Goal: Obtain resource: Obtain resource

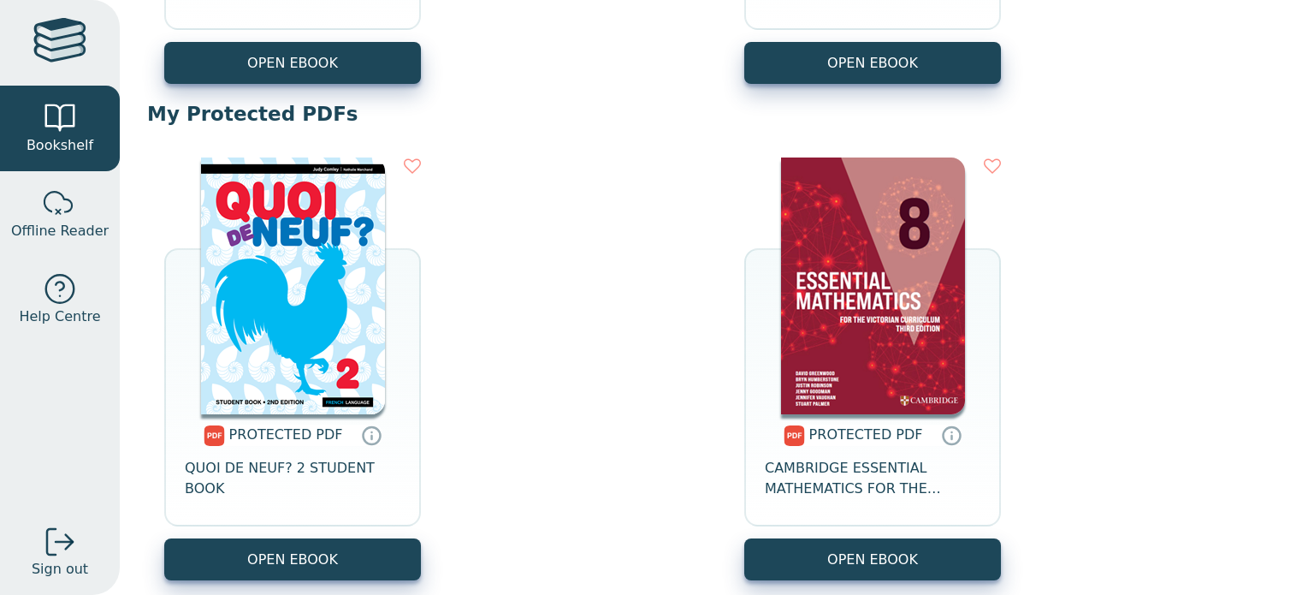
scroll to position [575, 0]
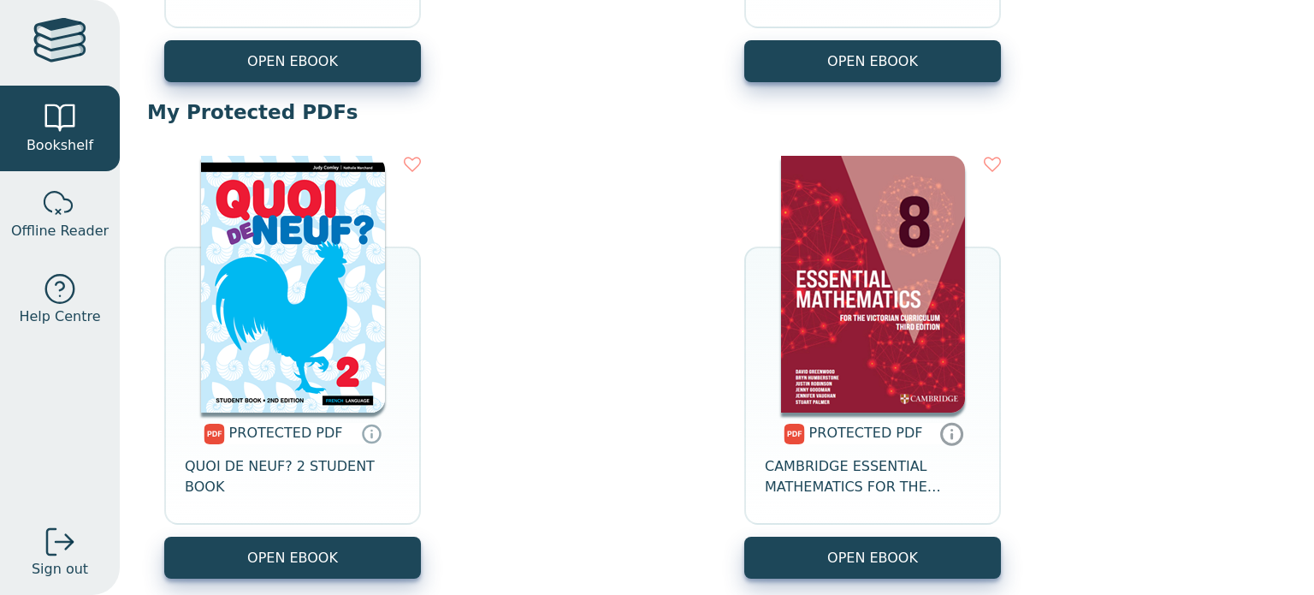
click at [952, 436] on icon at bounding box center [952, 436] width 0 height 4
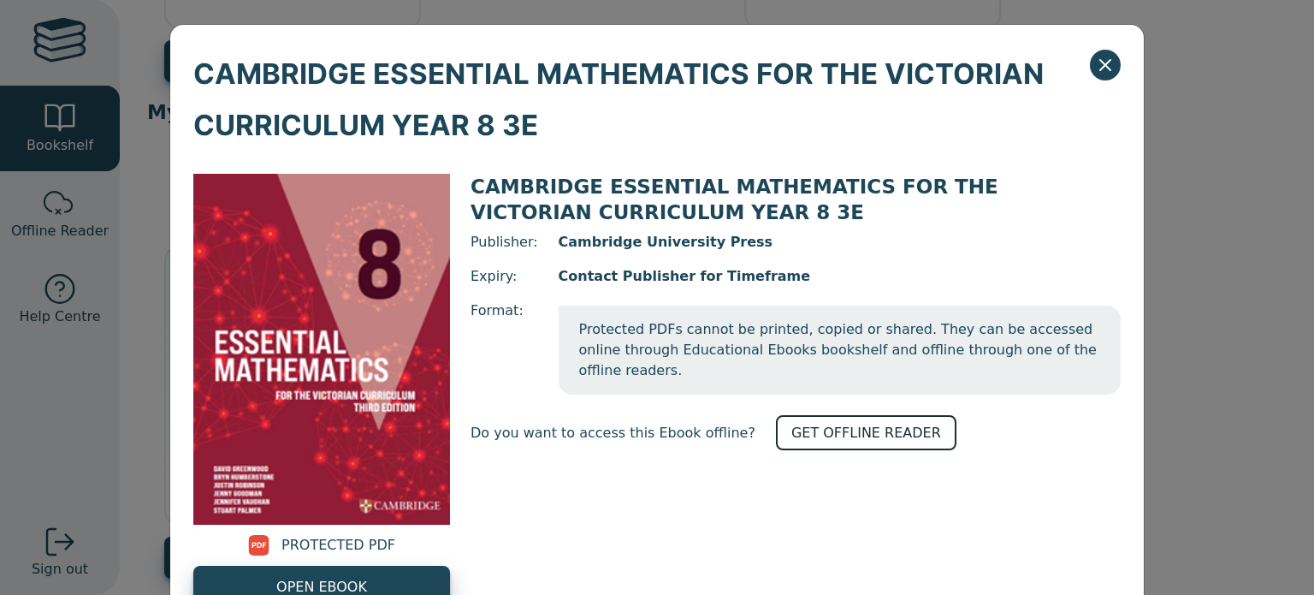
click at [824, 415] on link "GET OFFLINE READER" at bounding box center [866, 432] width 181 height 35
click at [1111, 70] on icon "Close" at bounding box center [1105, 65] width 10 height 10
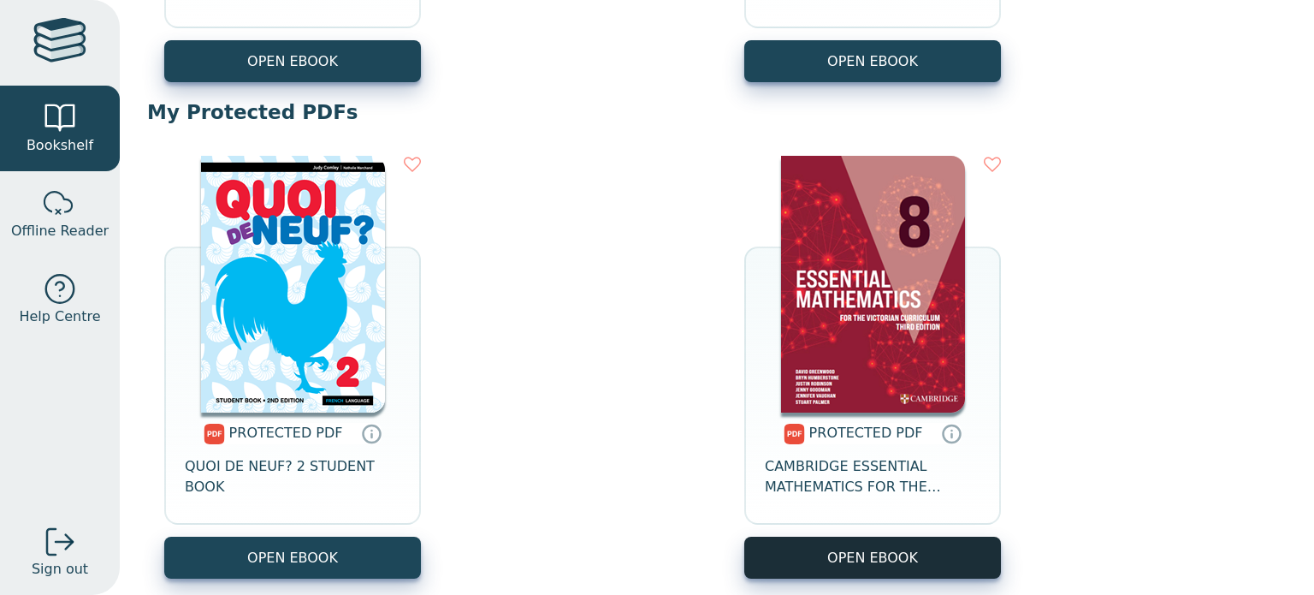
click at [937, 551] on link "OPEN EBOOK" at bounding box center [872, 557] width 257 height 42
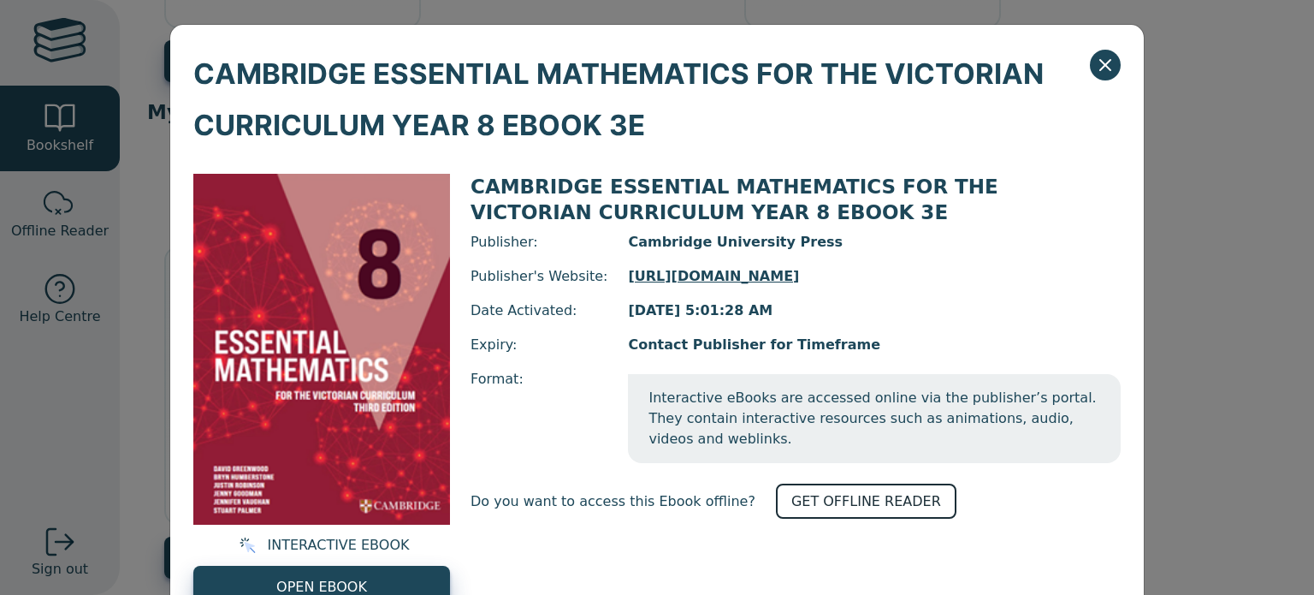
click at [800, 508] on link "GET OFFLINE READER" at bounding box center [866, 500] width 181 height 35
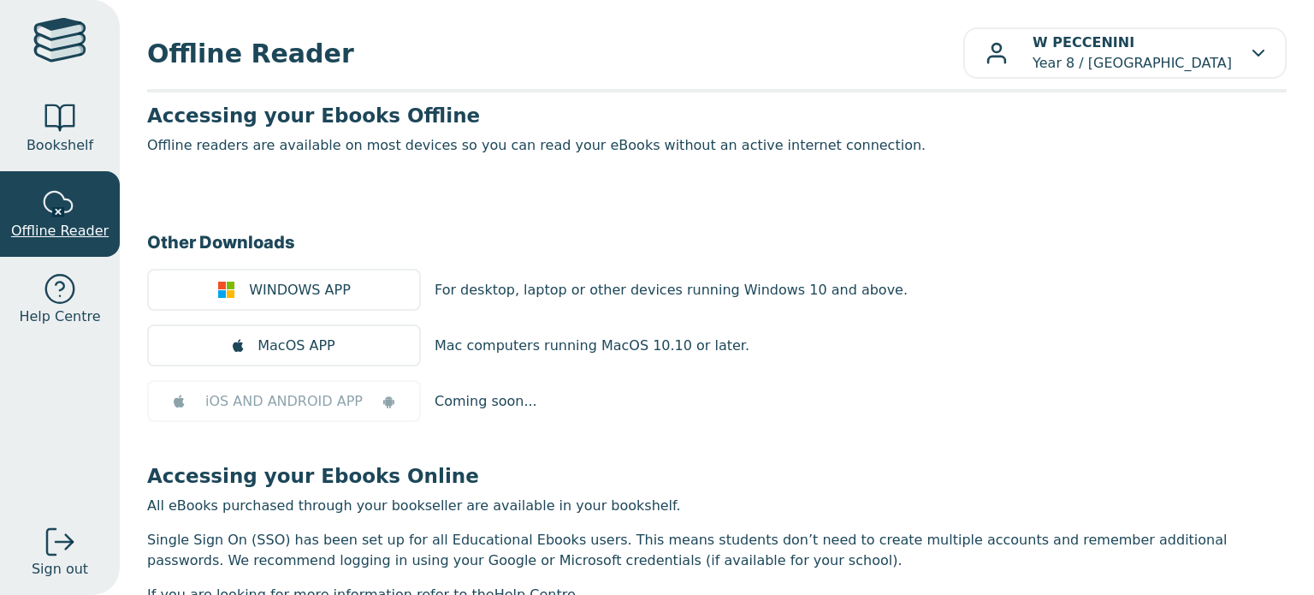
click at [50, 216] on div at bounding box center [60, 204] width 34 height 34
click at [56, 144] on span "Bookshelf" at bounding box center [60, 145] width 67 height 21
click at [80, 118] on link "Bookshelf" at bounding box center [60, 129] width 120 height 86
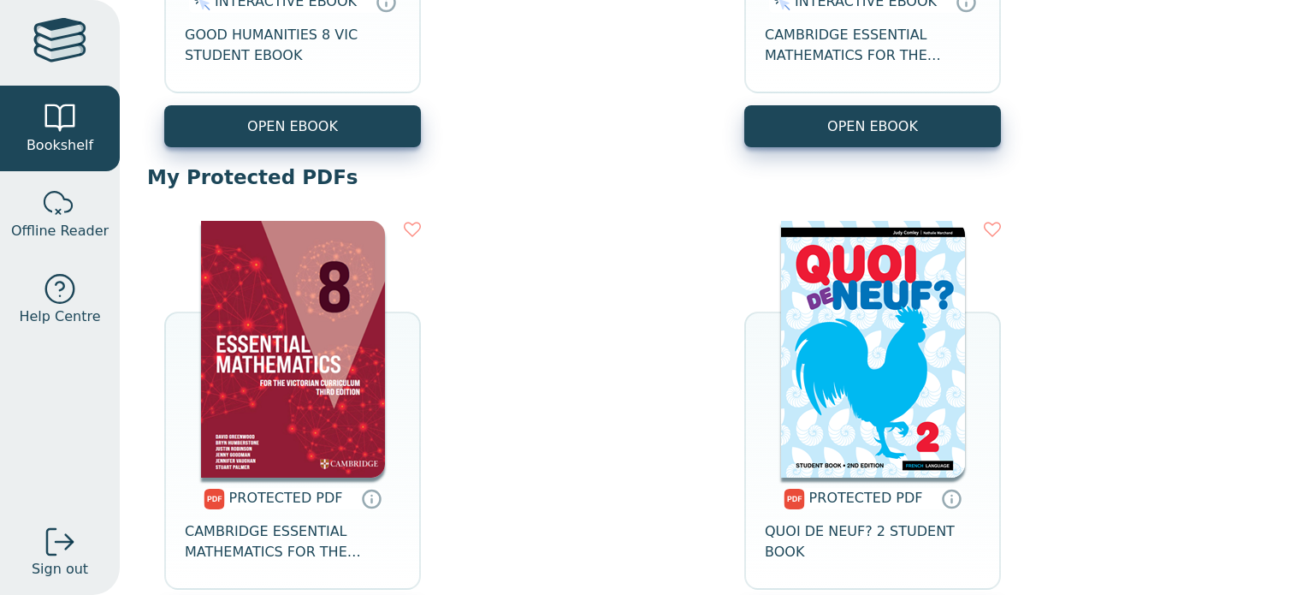
scroll to position [514, 0]
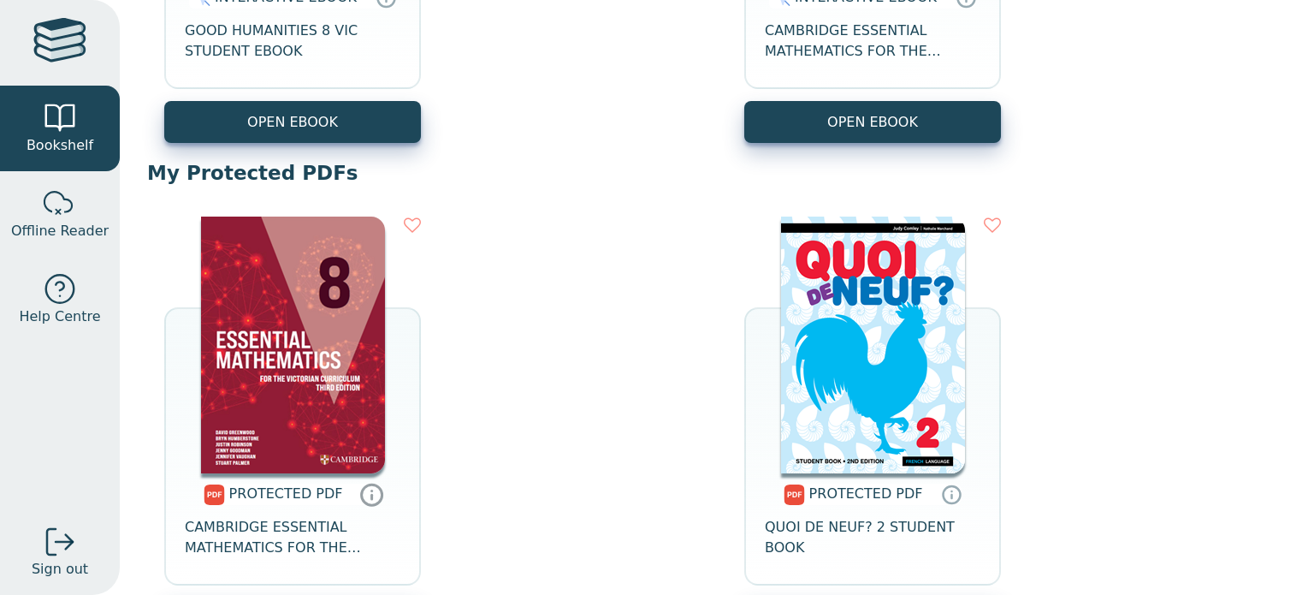
click at [364, 489] on icon at bounding box center [372, 494] width 26 height 25
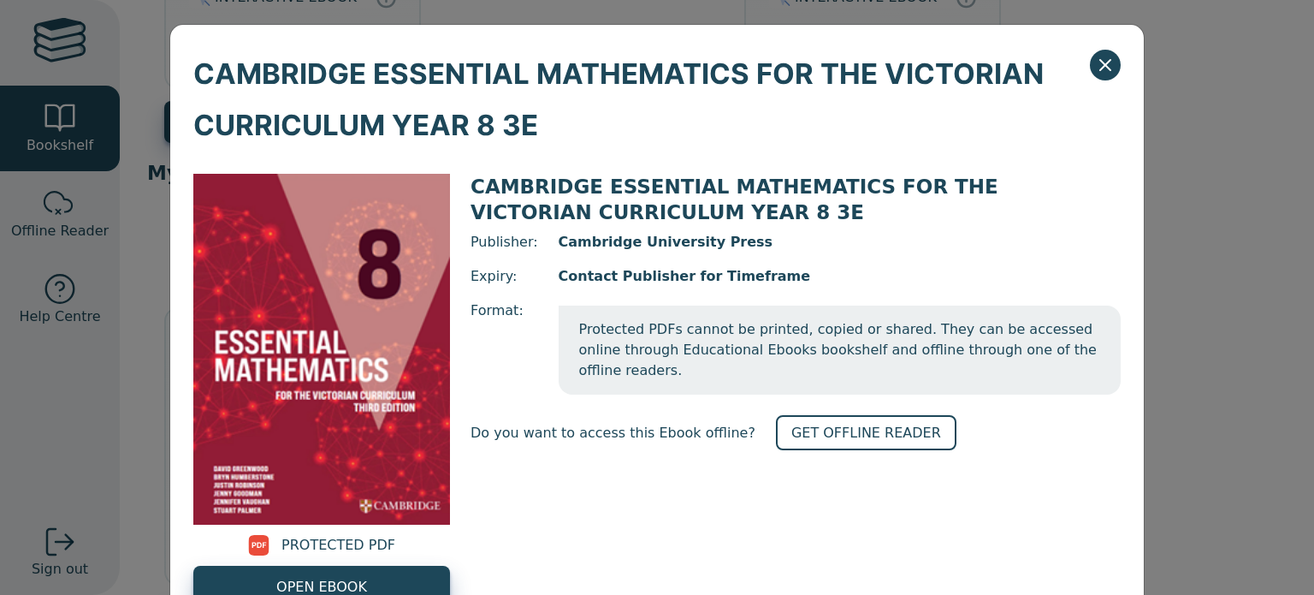
scroll to position [60, 0]
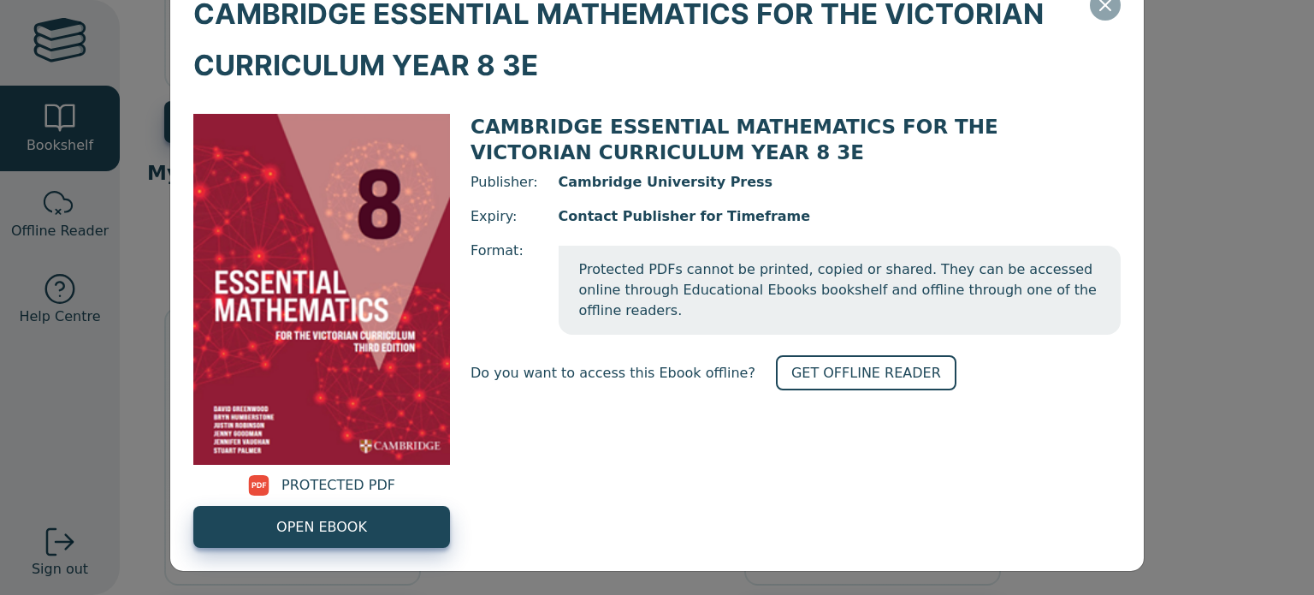
click at [1101, 11] on icon "Close" at bounding box center [1105, 5] width 21 height 21
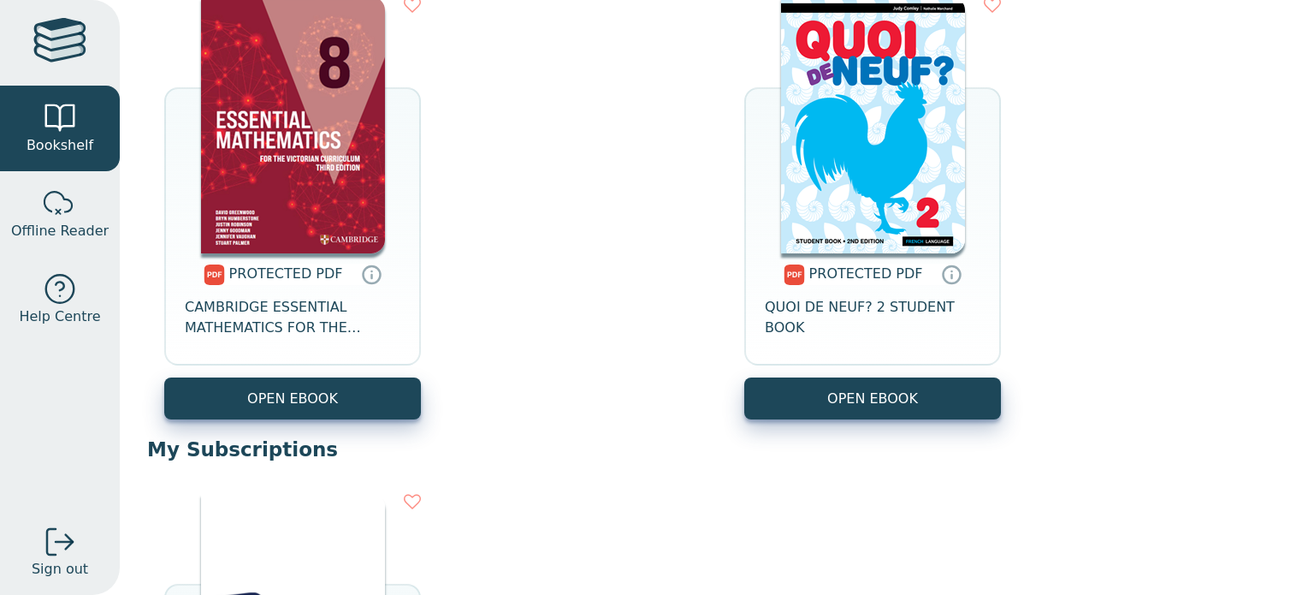
scroll to position [723, 0]
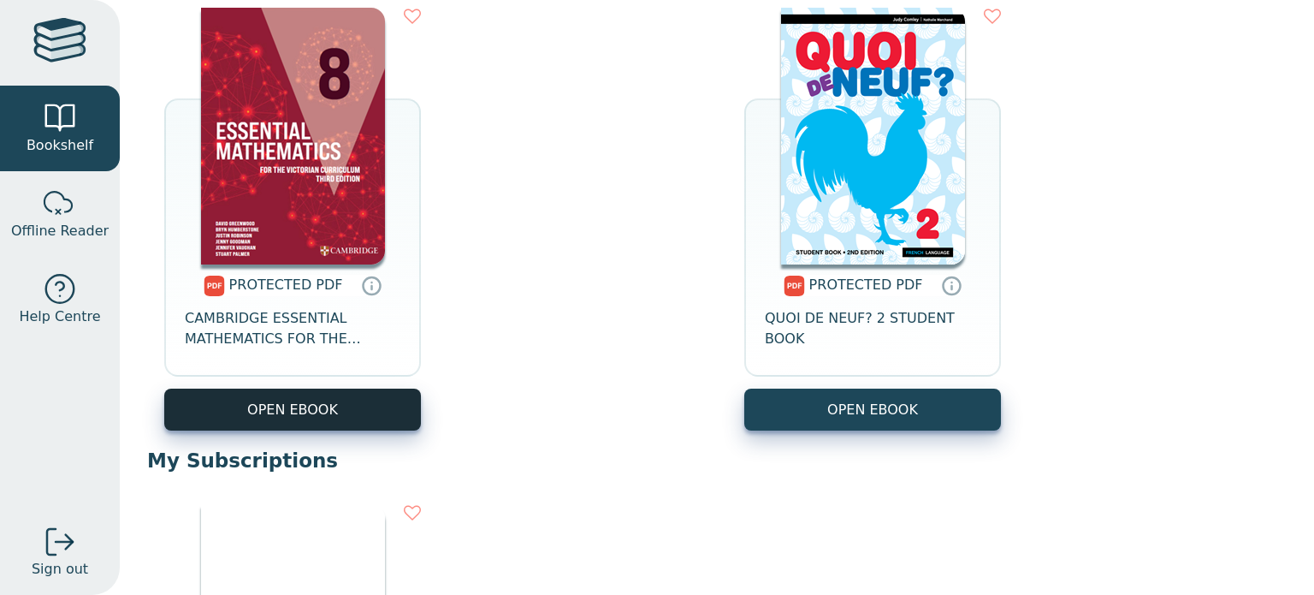
click at [297, 408] on link "OPEN EBOOK" at bounding box center [292, 409] width 257 height 42
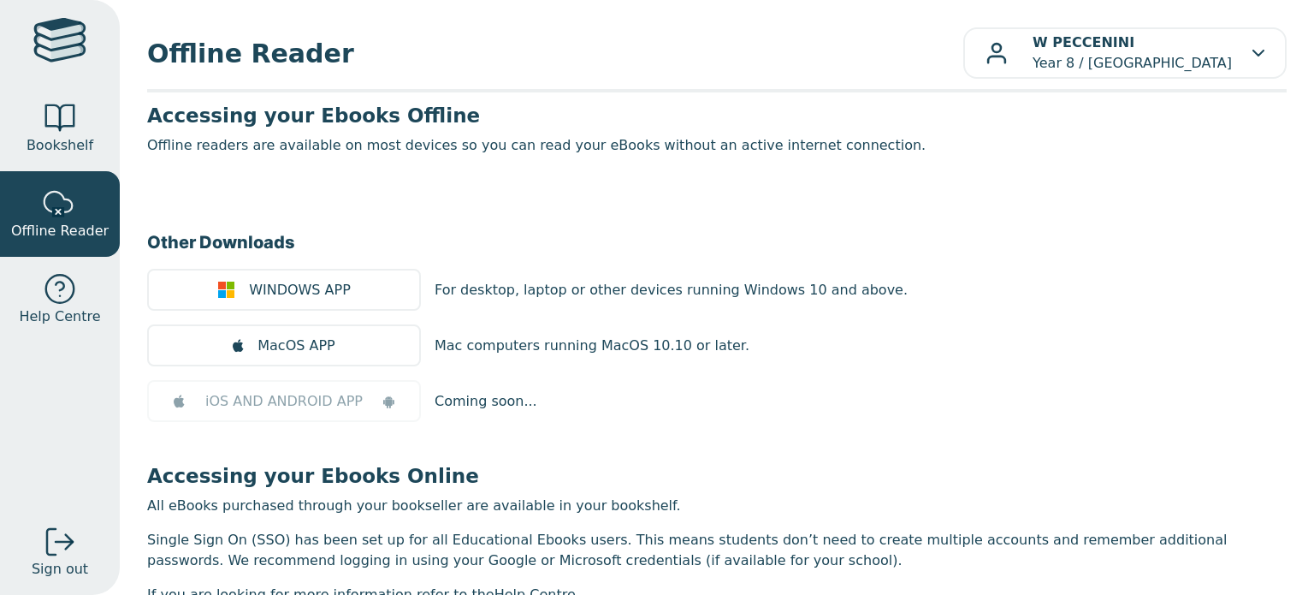
click at [28, 48] on link at bounding box center [60, 43] width 120 height 86
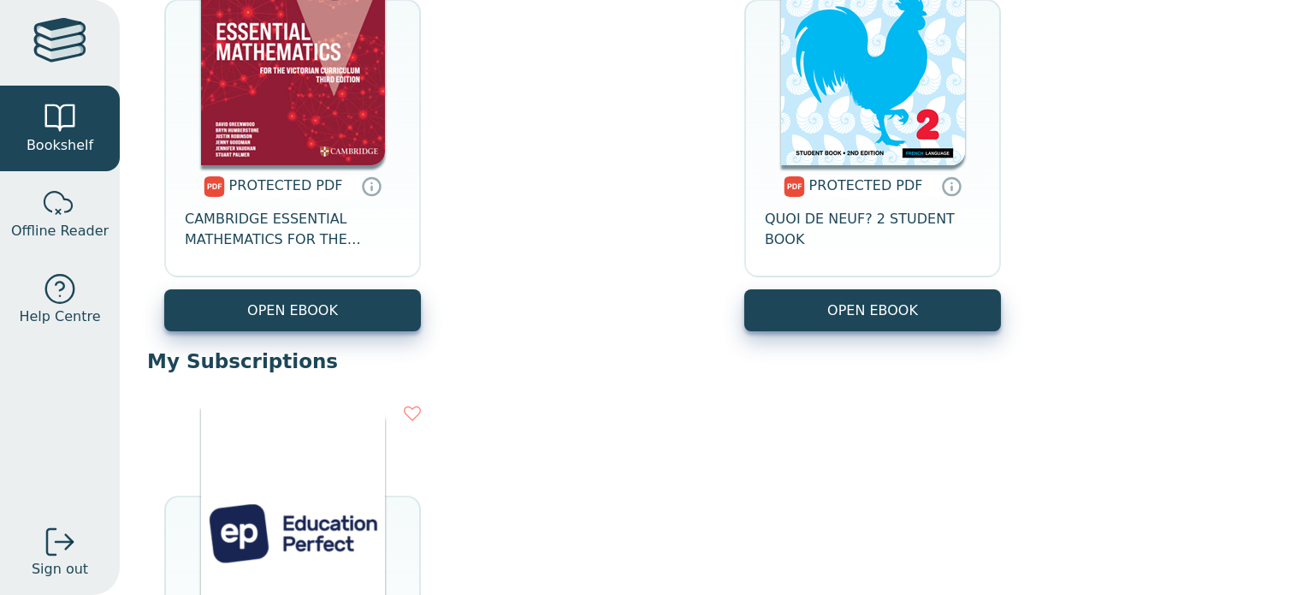
scroll to position [828, 0]
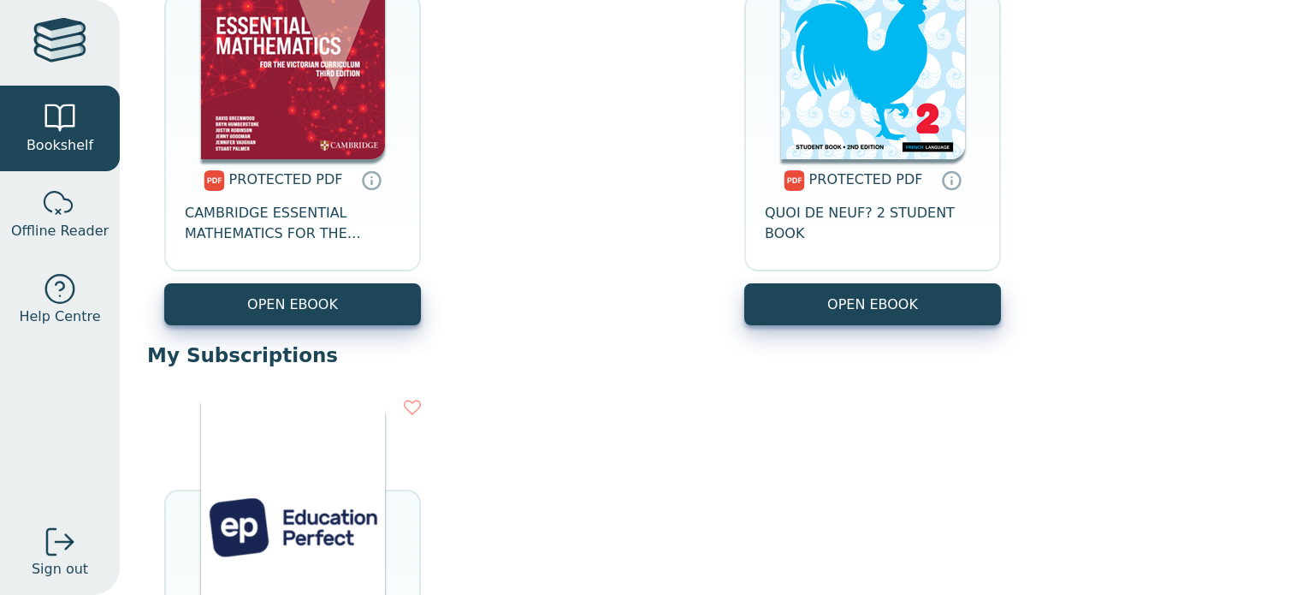
click at [272, 177] on span "PROTECTED PDF" at bounding box center [286, 179] width 114 height 16
click at [305, 231] on span "CAMBRIDGE ESSENTIAL MATHEMATICS FOR THE VICTORIAN CURRICULUM YEAR 8 3E" at bounding box center [293, 223] width 216 height 41
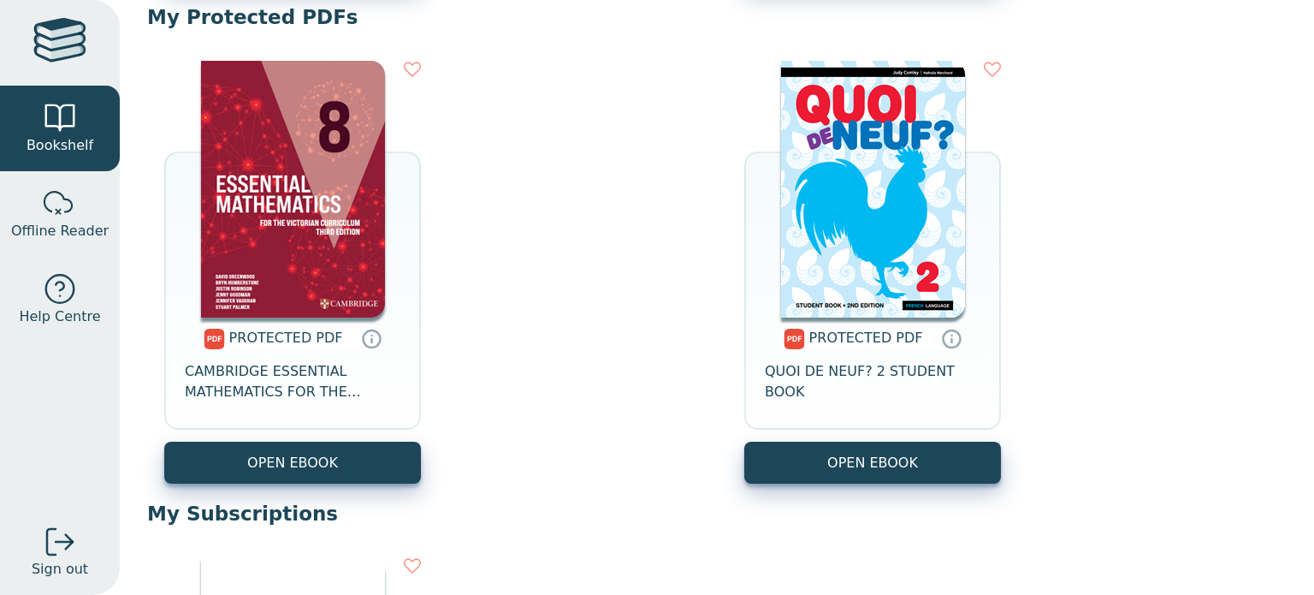
scroll to position [684, 0]
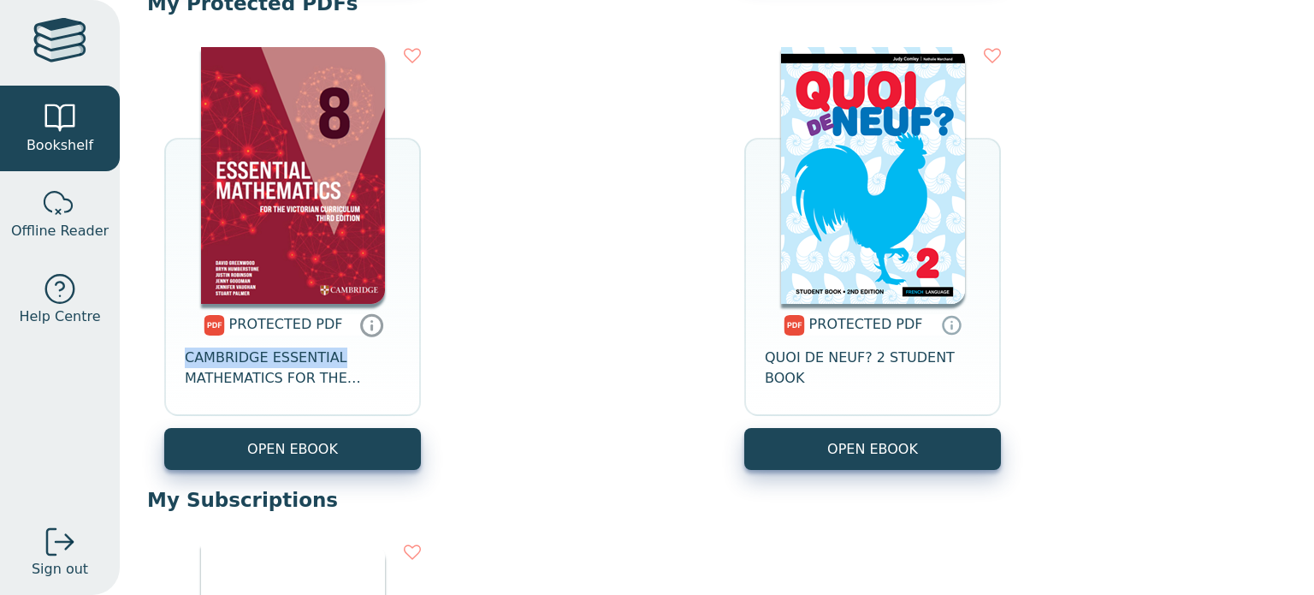
drag, startPoint x: 564, startPoint y: 319, endPoint x: 362, endPoint y: 335, distance: 202.6
click at [362, 335] on div "PROTECTED PDF CAMBRIDGE ESSENTIAL MATHEMATICS FOR THE VICTORIAN CURRICULUM YEAR…" at bounding box center [717, 258] width 1140 height 457
click at [507, 333] on div "PROTECTED PDF CAMBRIDGE ESSENTIAL MATHEMATICS FOR THE VICTORIAN CURRICULUM YEAR…" at bounding box center [717, 258] width 1140 height 457
click at [372, 329] on icon at bounding box center [372, 327] width 0 height 4
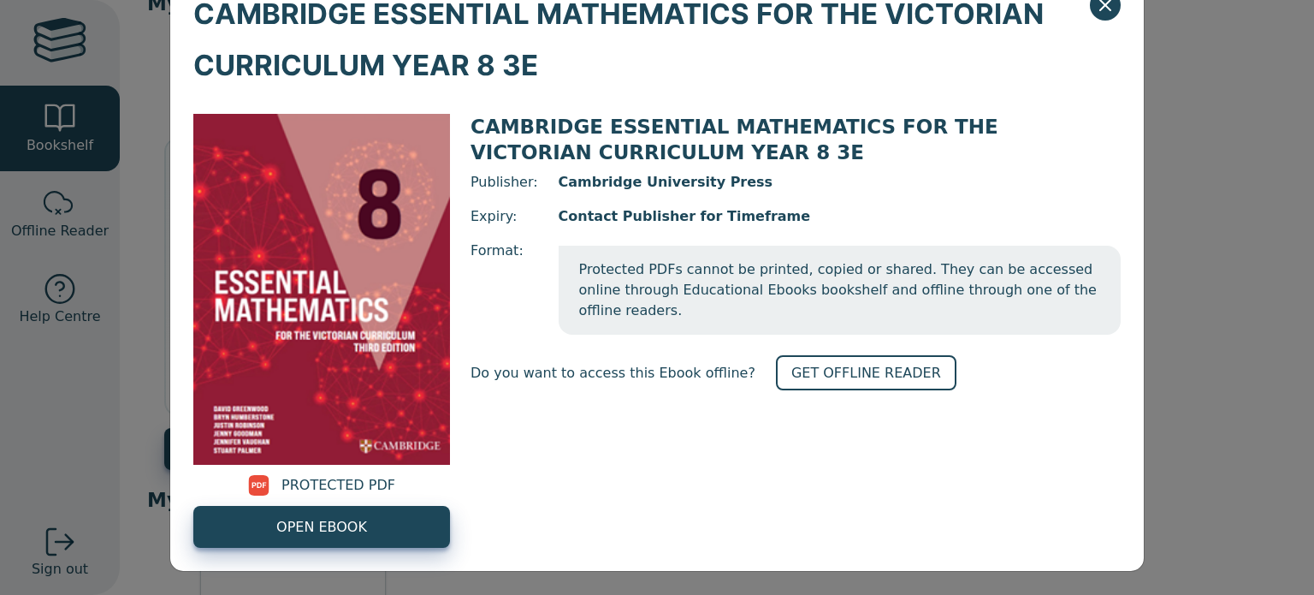
scroll to position [59, 0]
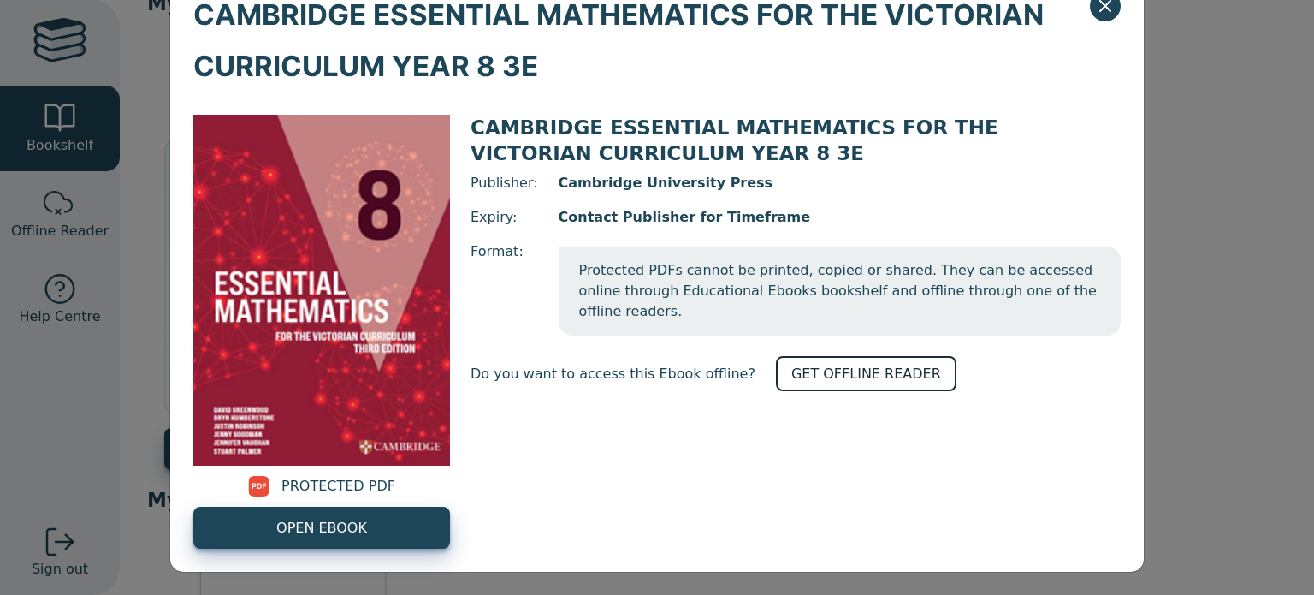
click at [819, 369] on link "GET OFFLINE READER" at bounding box center [866, 373] width 181 height 35
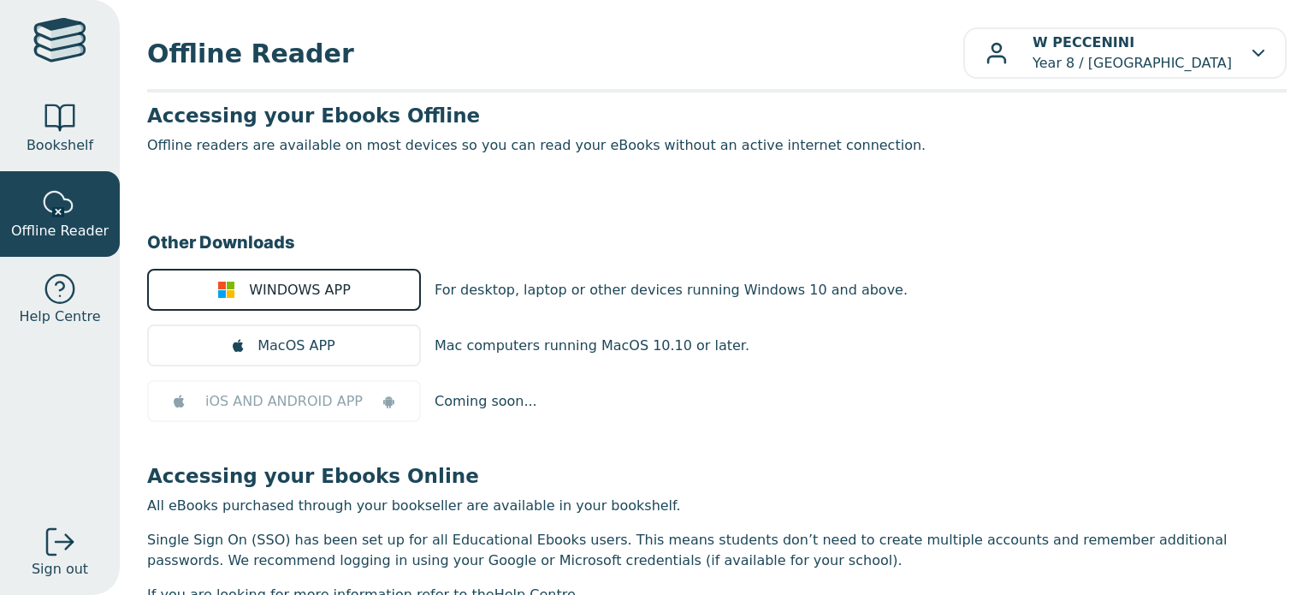
click at [299, 294] on span "WINDOWS APP" at bounding box center [300, 290] width 102 height 21
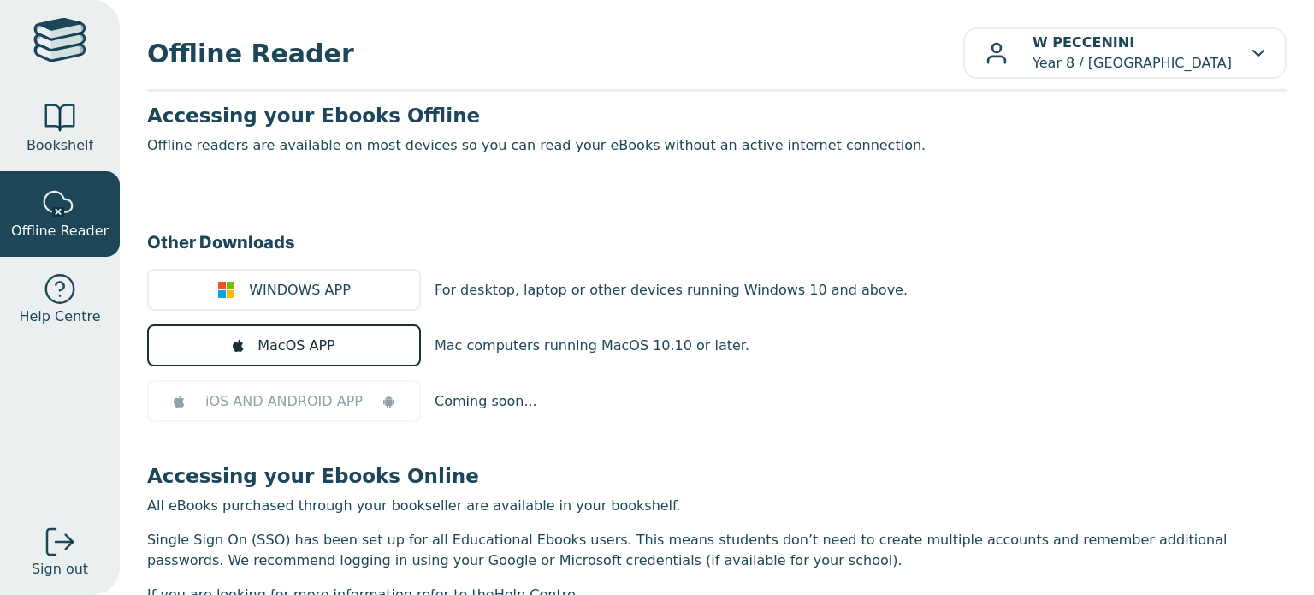
click at [317, 355] on link "MacOS APP" at bounding box center [284, 345] width 274 height 42
click at [54, 153] on span "Bookshelf" at bounding box center [60, 145] width 67 height 21
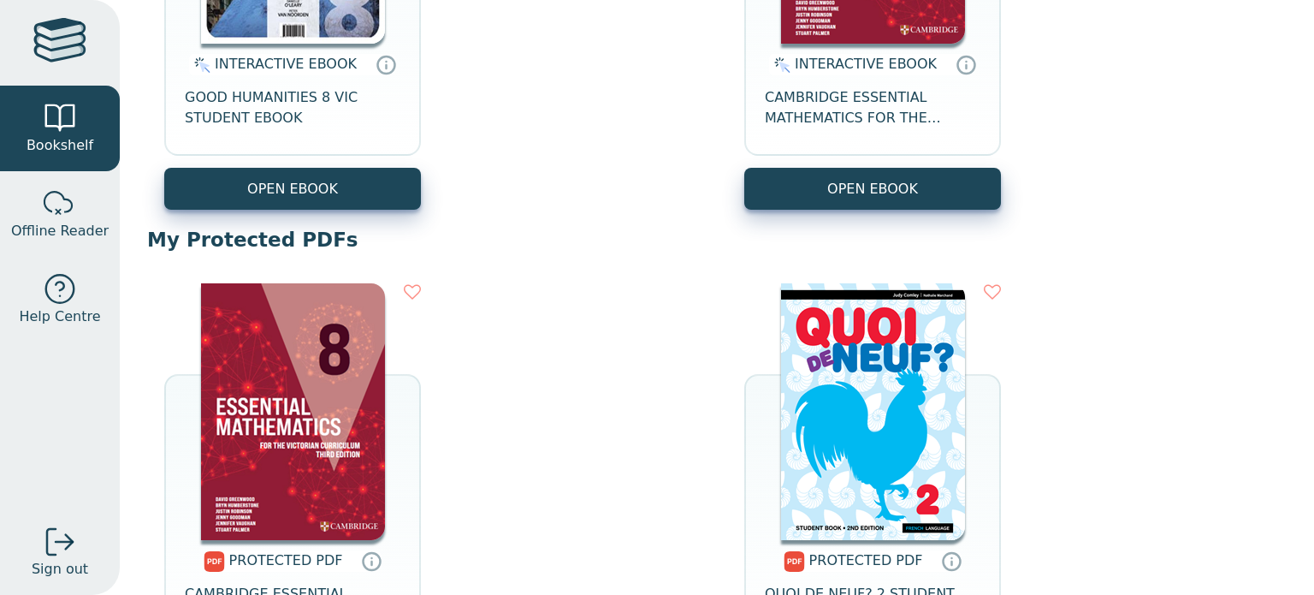
scroll to position [487, 0]
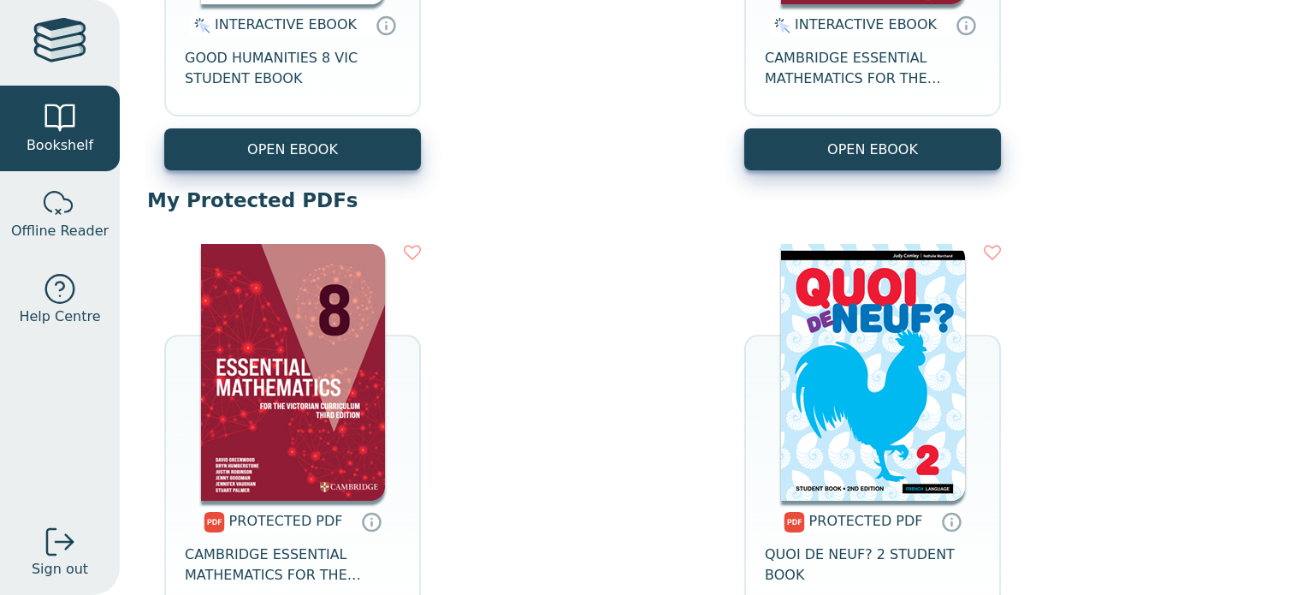
click at [282, 193] on p "My Protected PDFs" at bounding box center [717, 200] width 1140 height 26
click at [415, 246] on icon at bounding box center [412, 252] width 17 height 17
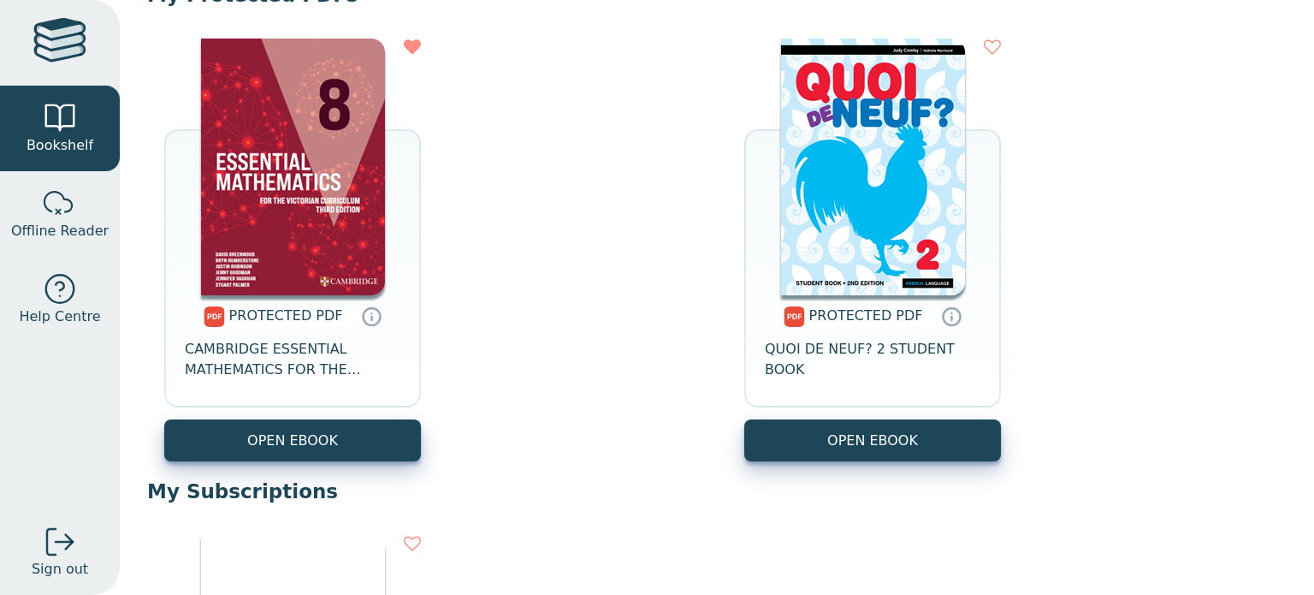
scroll to position [712, 0]
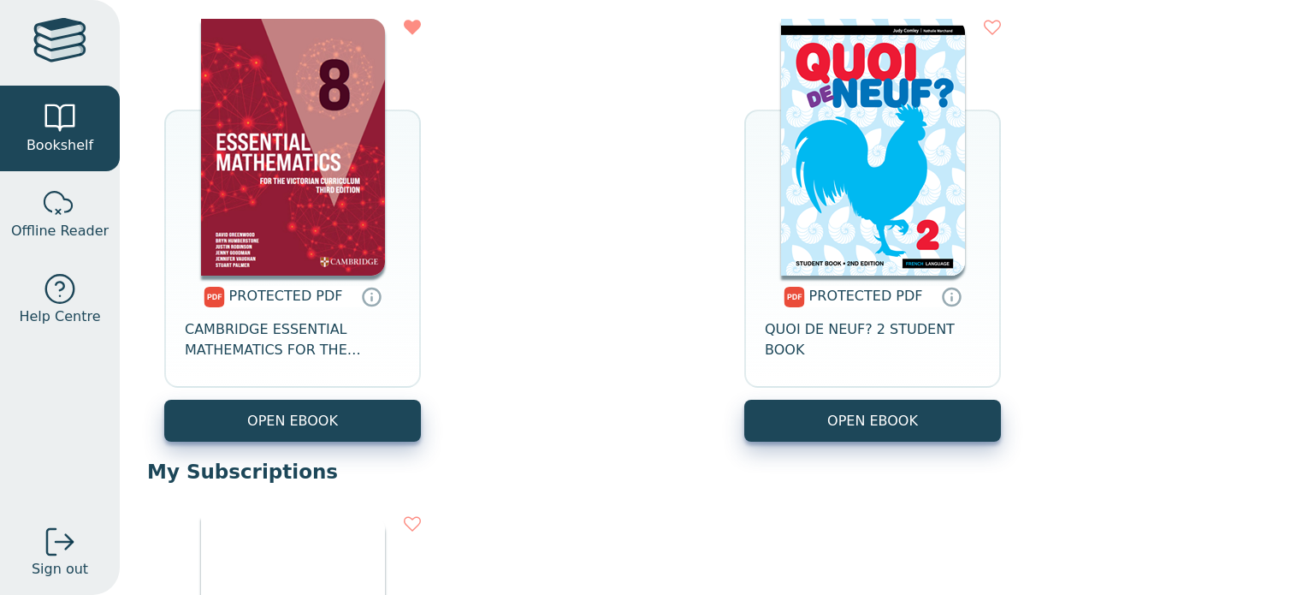
click at [412, 23] on icon at bounding box center [412, 27] width 17 height 17
click at [333, 411] on link "OPEN EBOOK" at bounding box center [292, 421] width 257 height 42
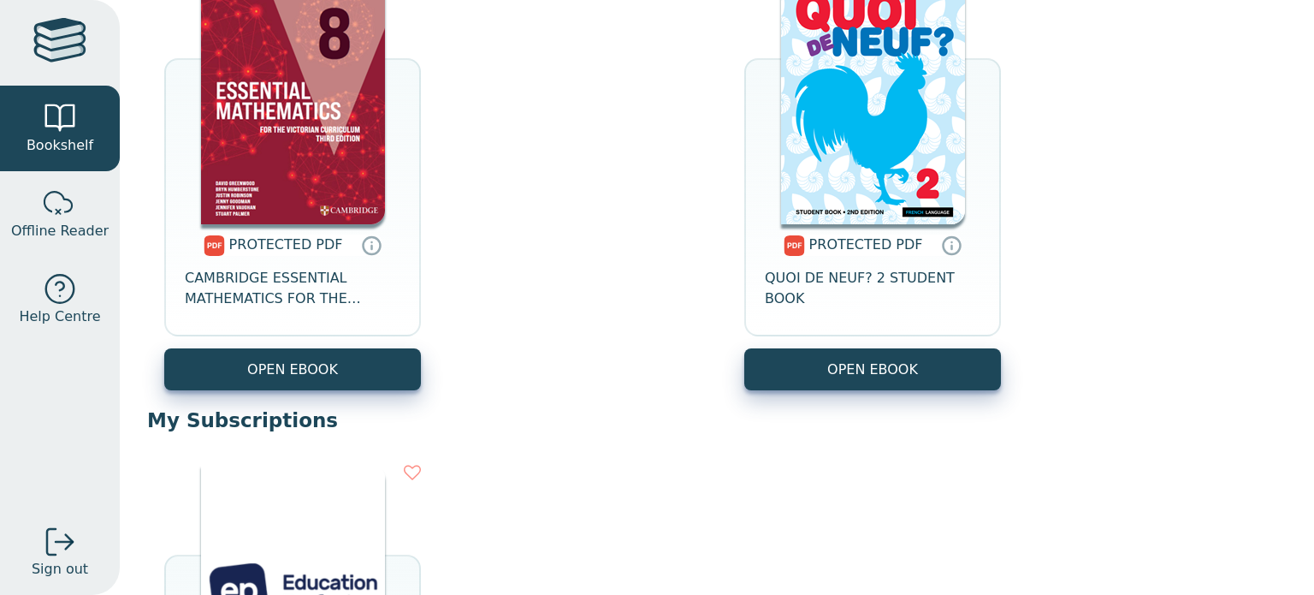
scroll to position [770, 0]
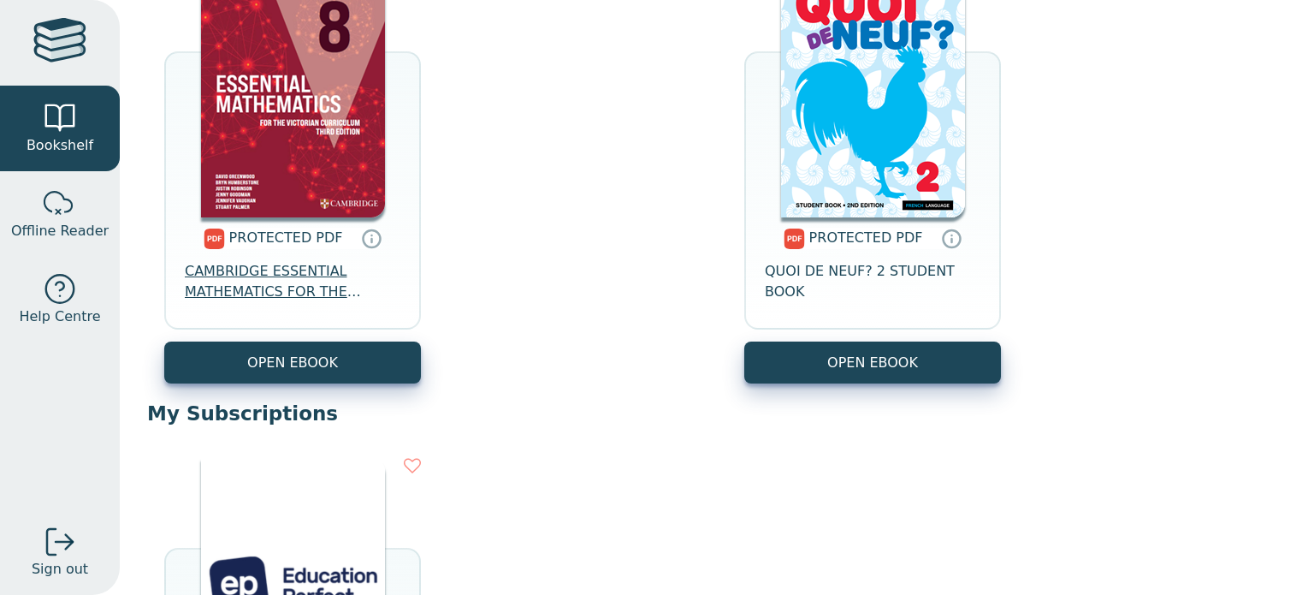
click at [305, 296] on span "CAMBRIDGE ESSENTIAL MATHEMATICS FOR THE VICTORIAN CURRICULUM YEAR 8 3E" at bounding box center [293, 281] width 216 height 41
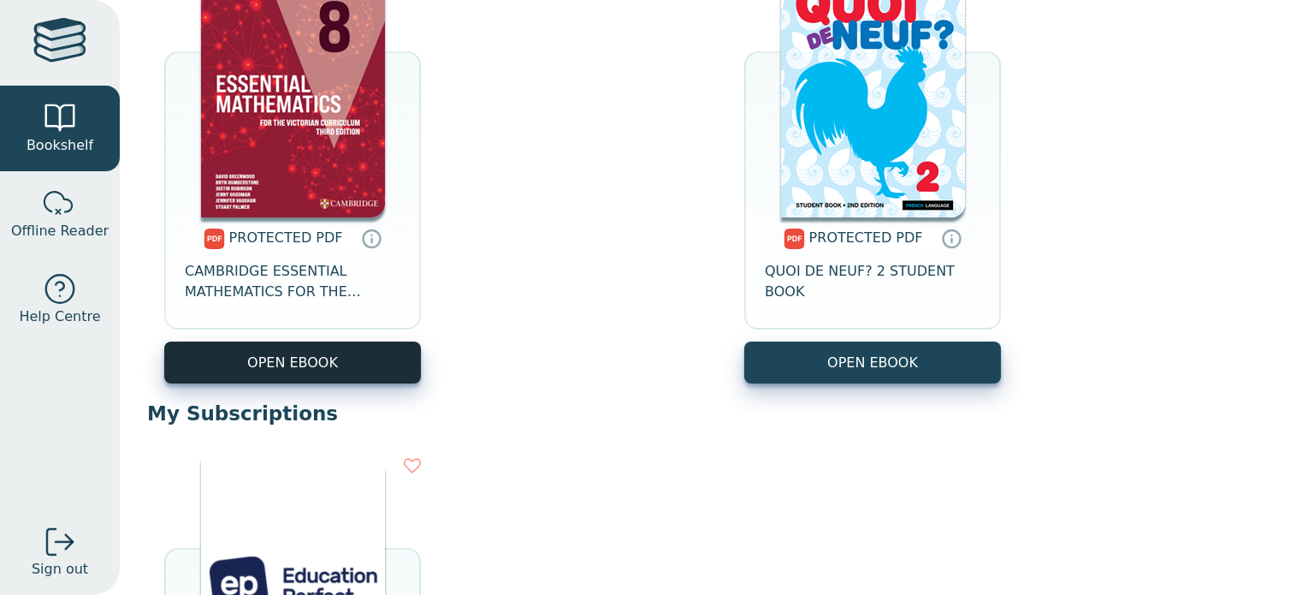
click at [309, 371] on link "OPEN EBOOK" at bounding box center [292, 362] width 257 height 42
